Goal: Information Seeking & Learning: Learn about a topic

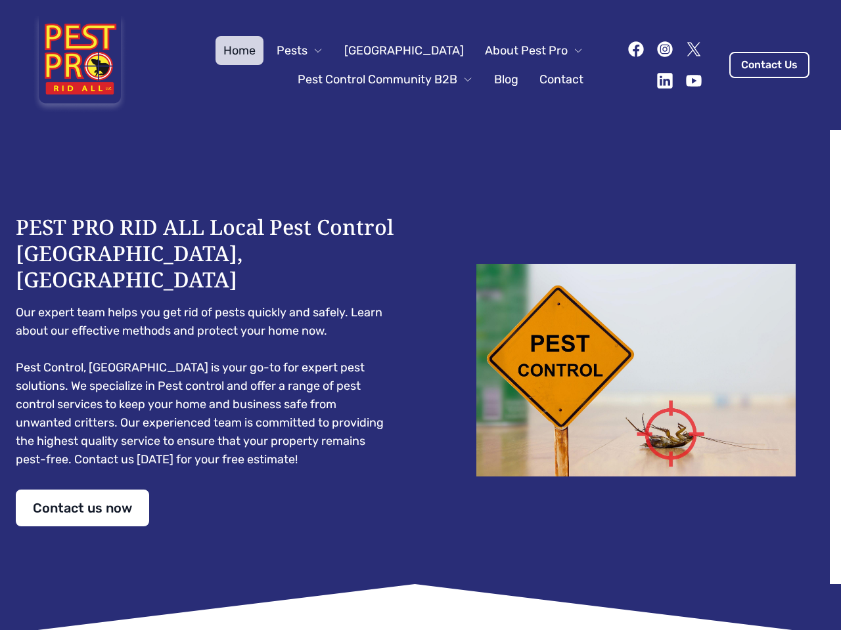
click at [420, 315] on div "PEST PRO RID ALL Local Pest Control [GEOGRAPHIC_DATA], [GEOGRAPHIC_DATA] Our ex…" at bounding box center [420, 370] width 809 height 313
click at [307, 51] on span "Pests" at bounding box center [291, 50] width 31 height 18
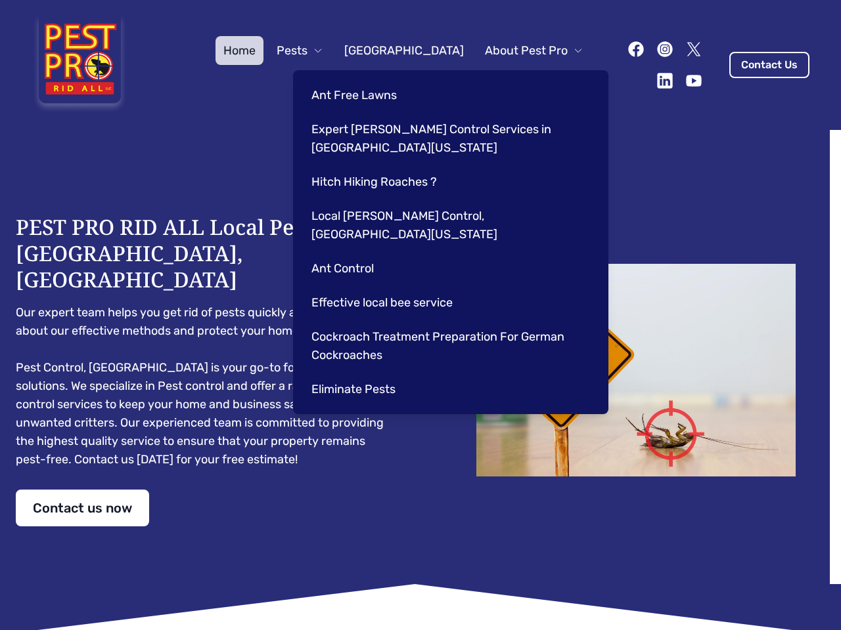
click at [520, 51] on span "About Pest Pro" at bounding box center [526, 50] width 83 height 18
click at [372, 79] on div "Ant Free Lawns Expert [PERSON_NAME] Control Services in [GEOGRAPHIC_DATA] [US_S…" at bounding box center [450, 242] width 315 height 344
